Goal: Use online tool/utility: Utilize a website feature to perform a specific function

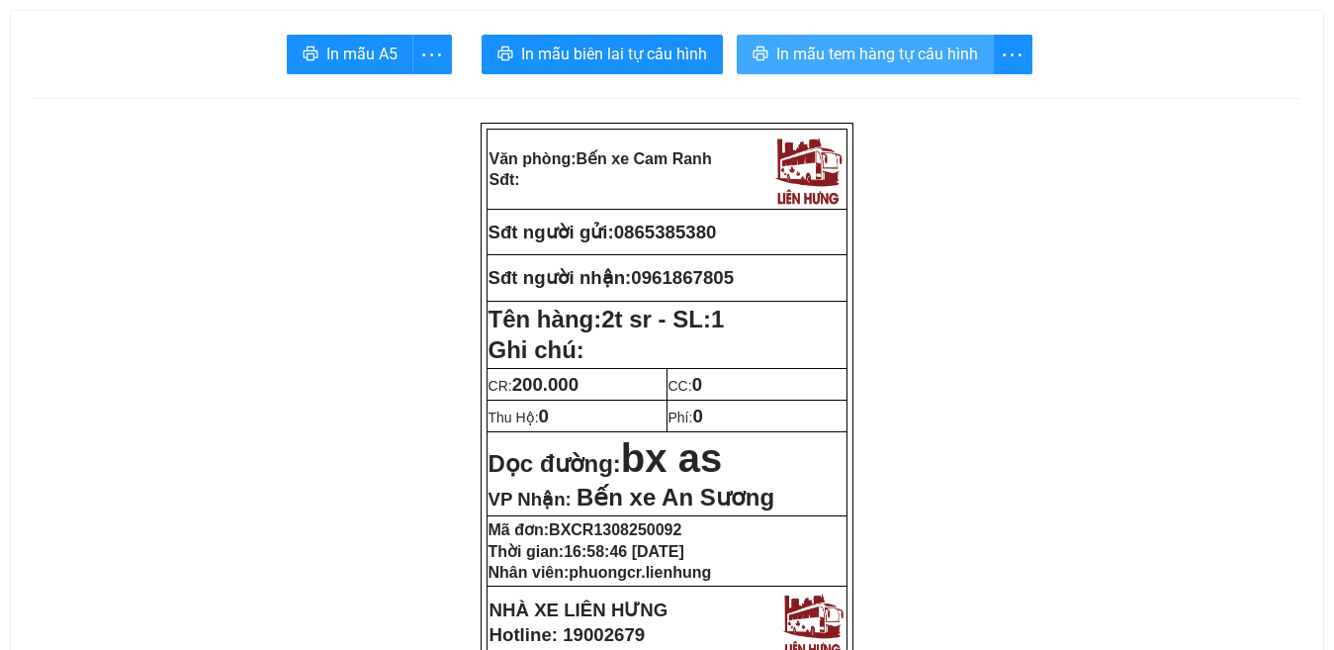
click at [805, 57] on span "In mẫu tem hàng tự cấu hình" at bounding box center [877, 54] width 202 height 25
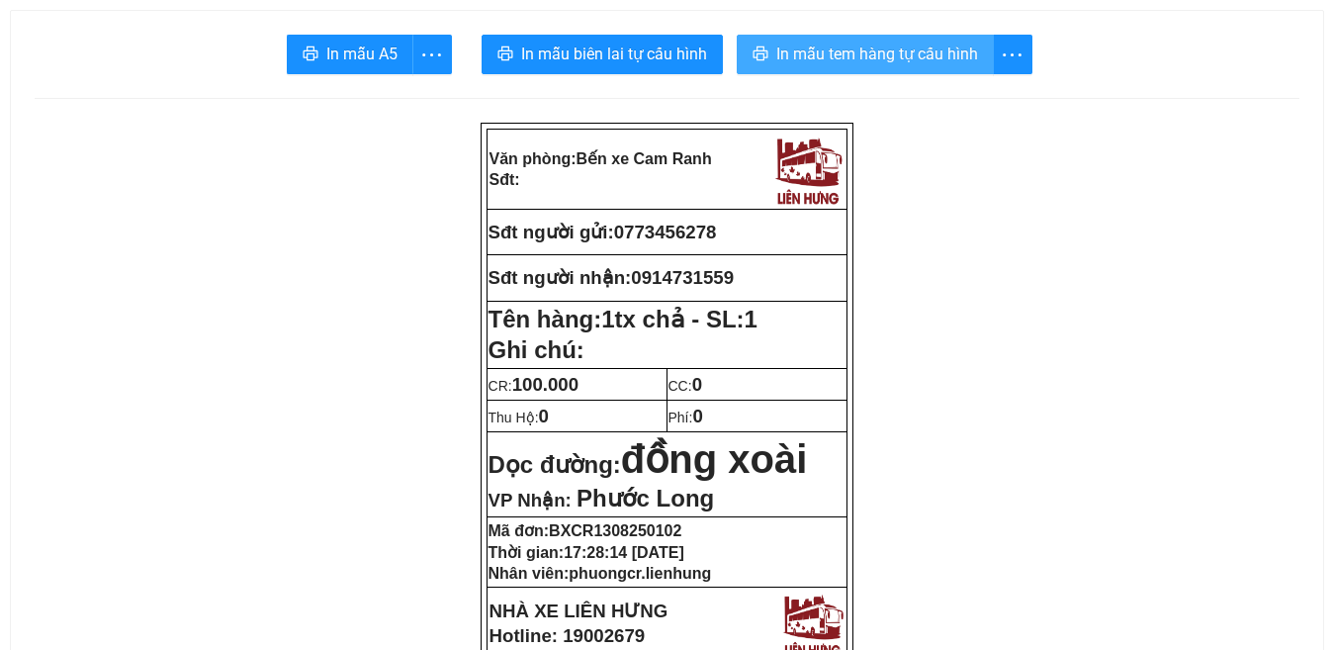
click at [874, 59] on span "In mẫu tem hàng tự cấu hình" at bounding box center [877, 54] width 202 height 25
